Goal: Task Accomplishment & Management: Use online tool/utility

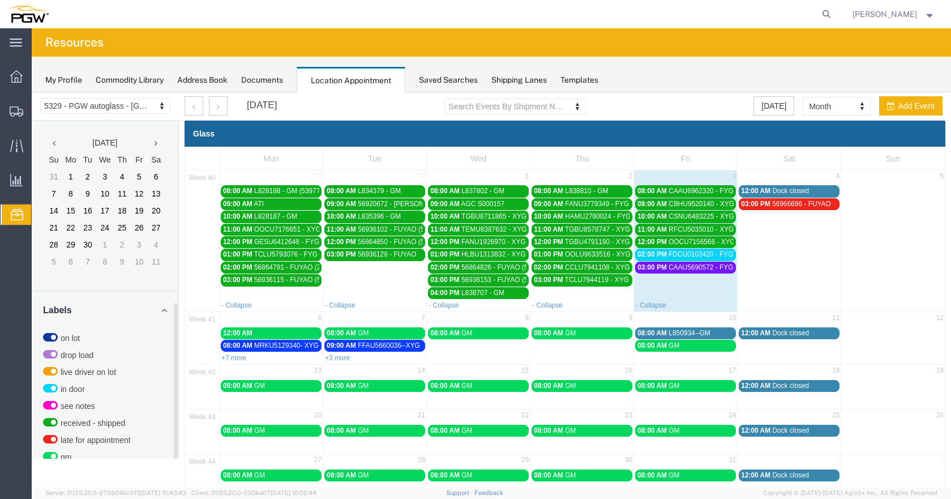
scroll to position [397, 0]
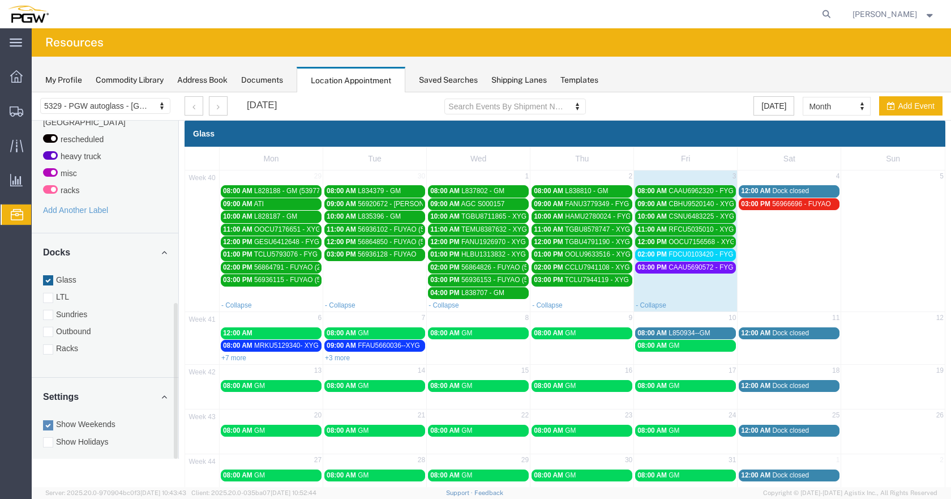
click at [49, 293] on div at bounding box center [48, 298] width 10 height 10
click at [32, 92] on input "LTL" at bounding box center [32, 92] width 0 height 0
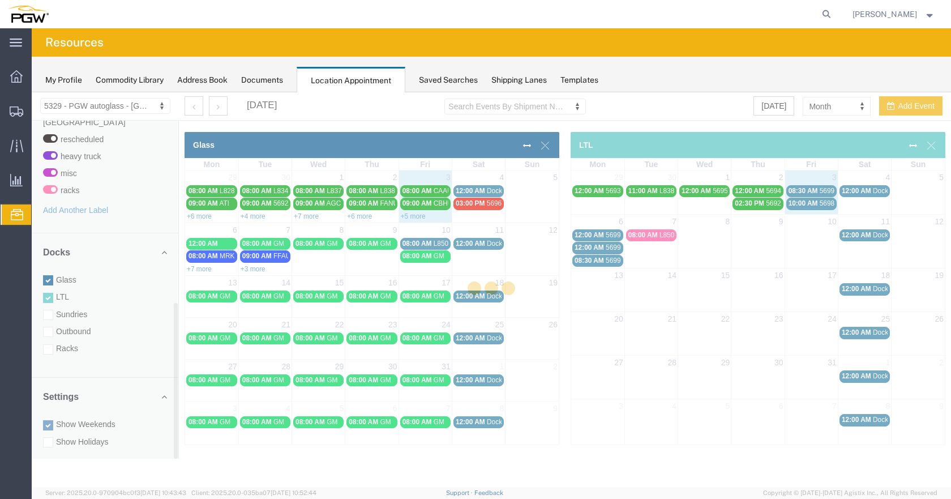
click at [49, 286] on div at bounding box center [491, 289] width 919 height 394
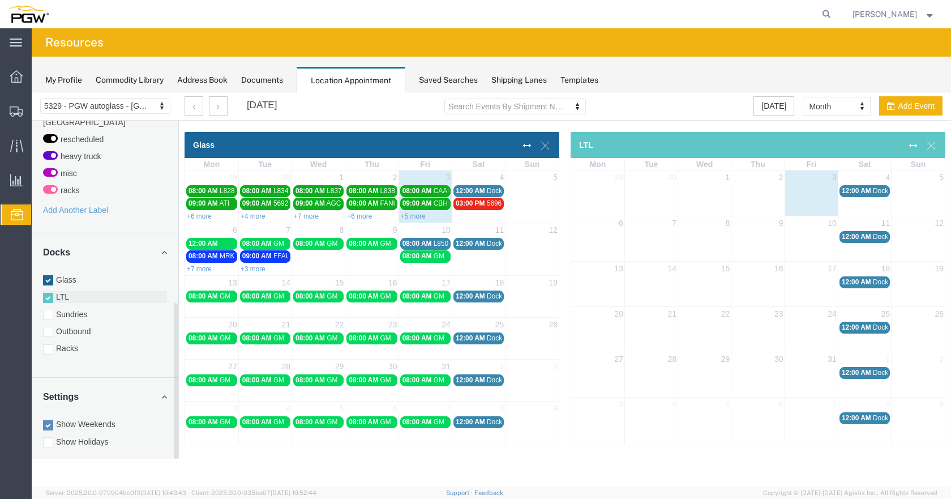
click at [49, 293] on div at bounding box center [48, 298] width 10 height 10
click at [32, 92] on input "LTL" at bounding box center [32, 92] width 0 height 0
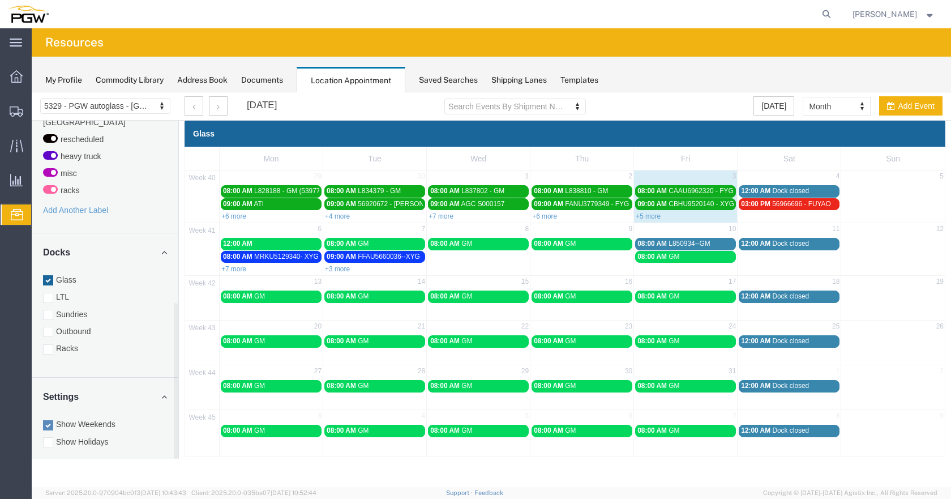
click at [654, 217] on link "+5 more" at bounding box center [647, 216] width 25 height 8
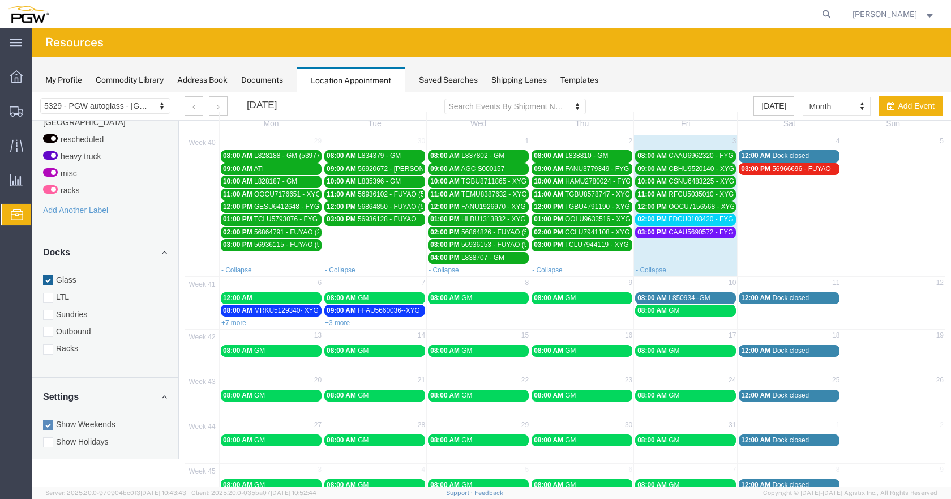
scroll to position [0, 0]
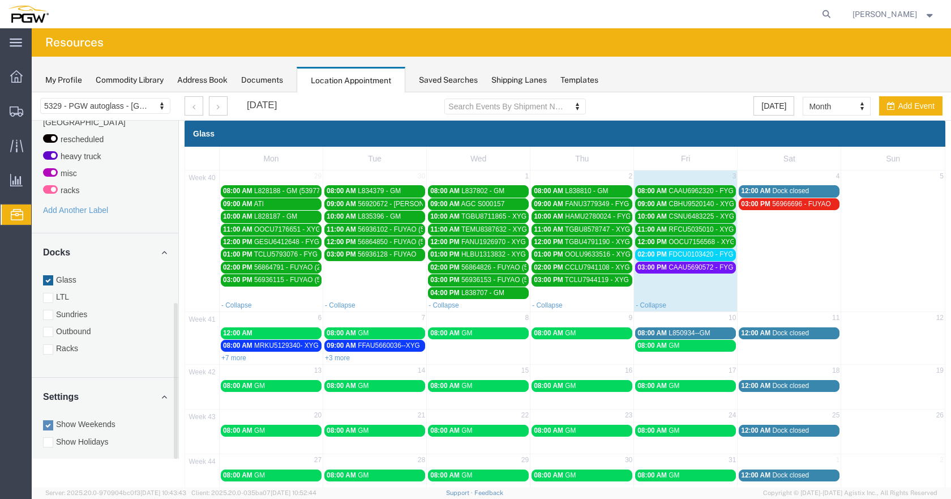
click at [708, 254] on span "FDCU0103420 - FYG" at bounding box center [700, 254] width 65 height 8
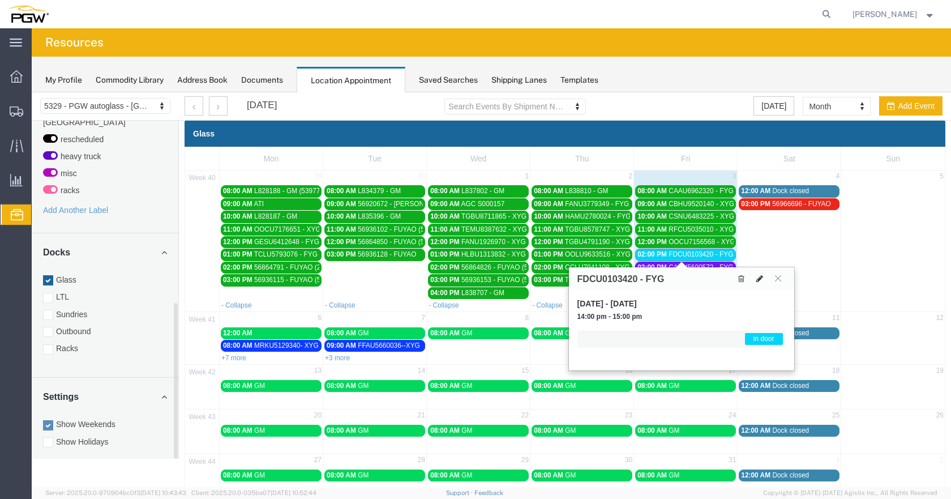
click at [756, 278] on icon at bounding box center [759, 278] width 7 height 8
select select "1"
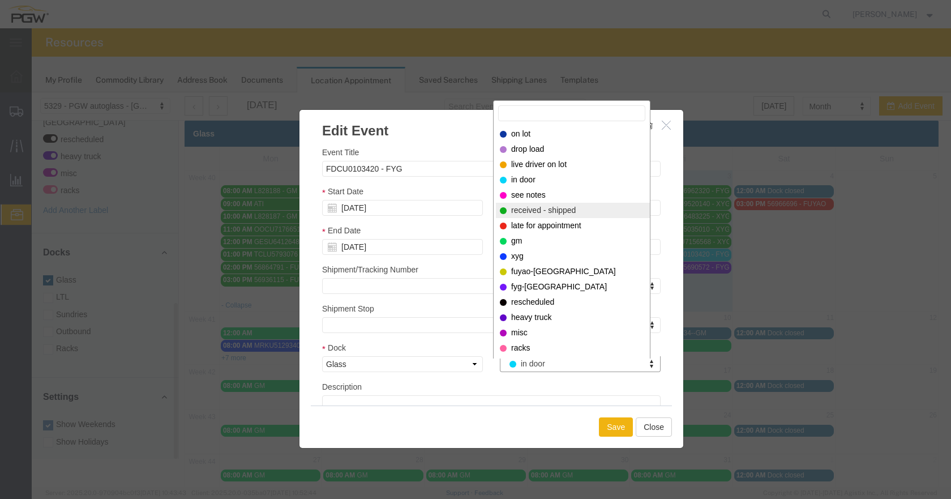
select select "200"
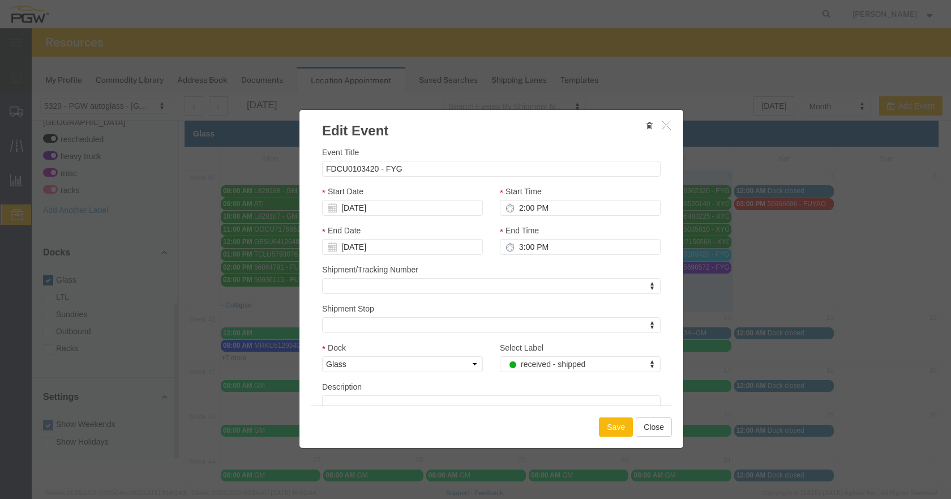
click at [619, 430] on button "Save" at bounding box center [616, 426] width 34 height 19
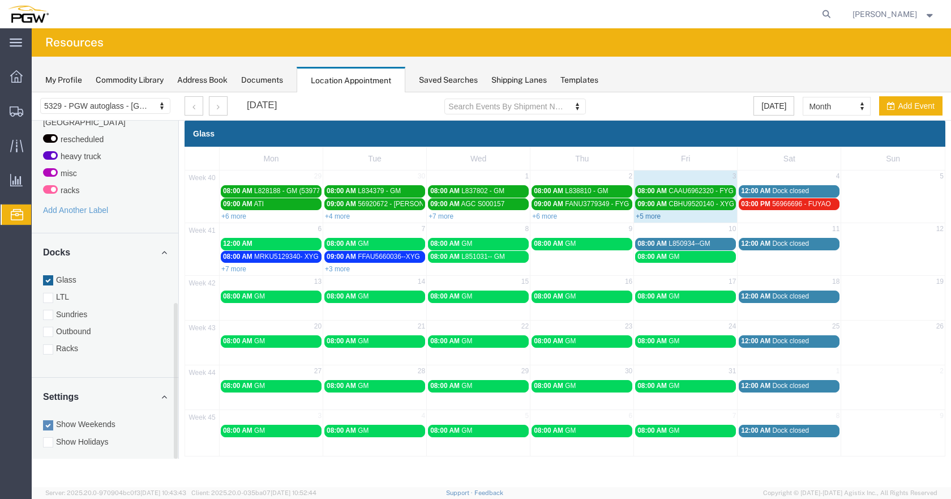
click at [651, 217] on link "+5 more" at bounding box center [647, 216] width 25 height 8
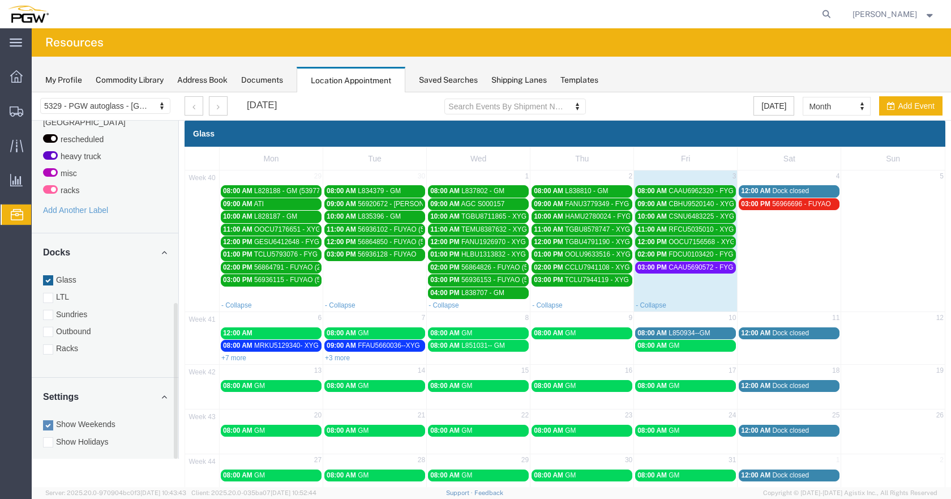
click at [703, 268] on span "CAAU5690572 - FYG" at bounding box center [700, 267] width 65 height 8
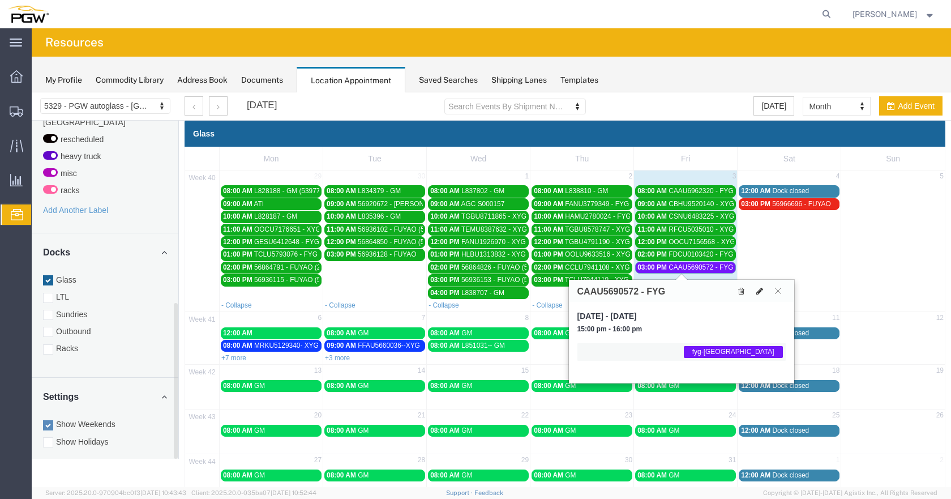
click at [759, 290] on icon at bounding box center [759, 291] width 7 height 8
select select "1"
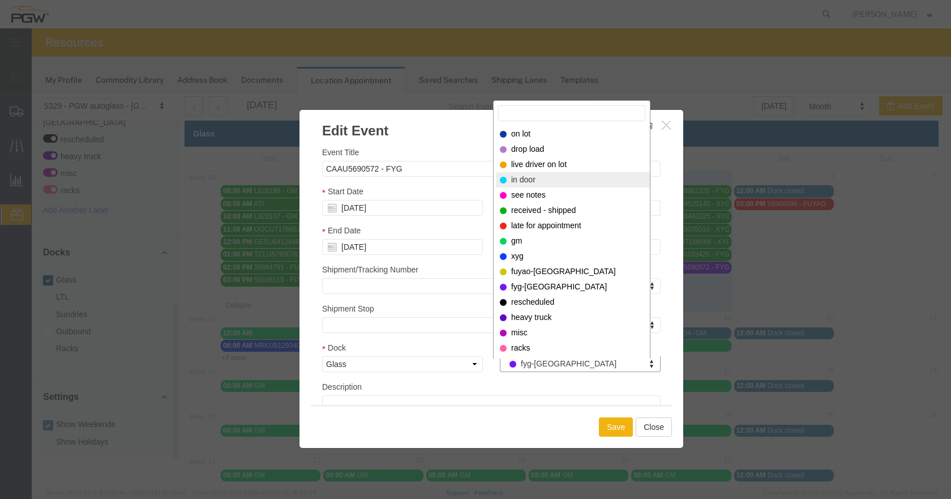
drag, startPoint x: 543, startPoint y: 178, endPoint x: 545, endPoint y: 192, distance: 14.9
select select "220"
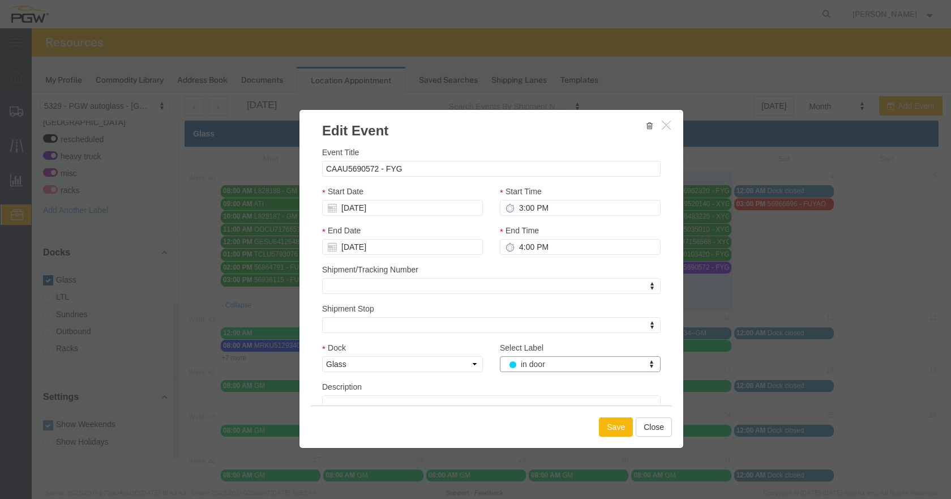
click at [622, 427] on button "Save" at bounding box center [616, 426] width 34 height 19
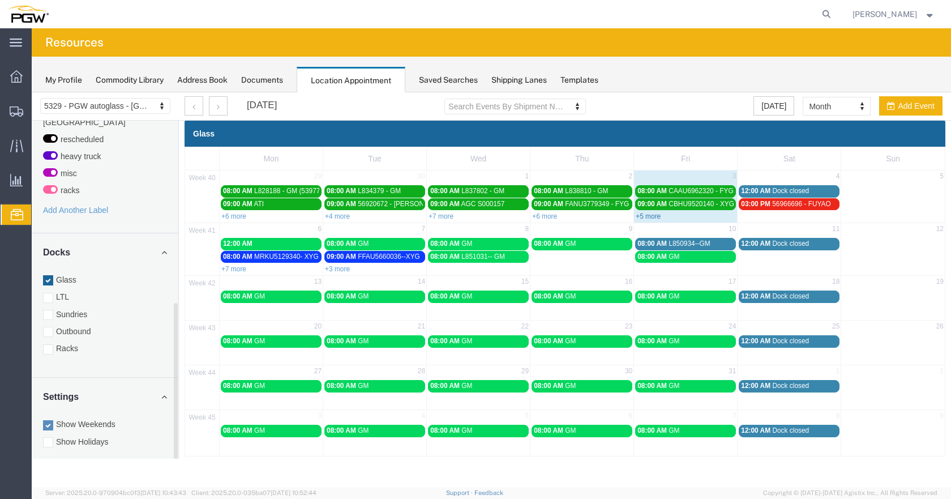
click at [648, 215] on link "+5 more" at bounding box center [647, 216] width 25 height 8
